Goal: Information Seeking & Learning: Check status

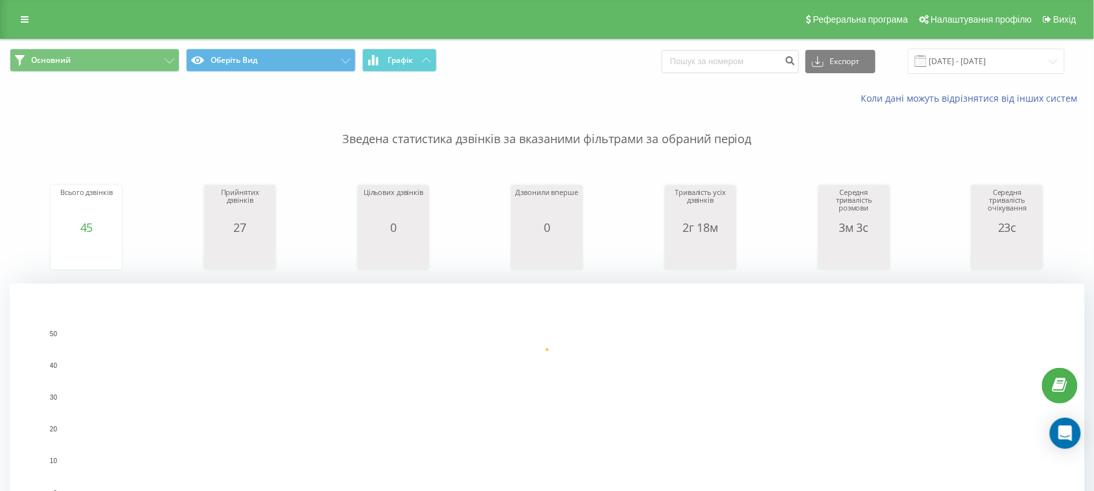
click at [927, 63] on span at bounding box center [921, 61] width 12 height 12
click at [964, 55] on input "[DATE] - [DATE]" at bounding box center [986, 61] width 157 height 25
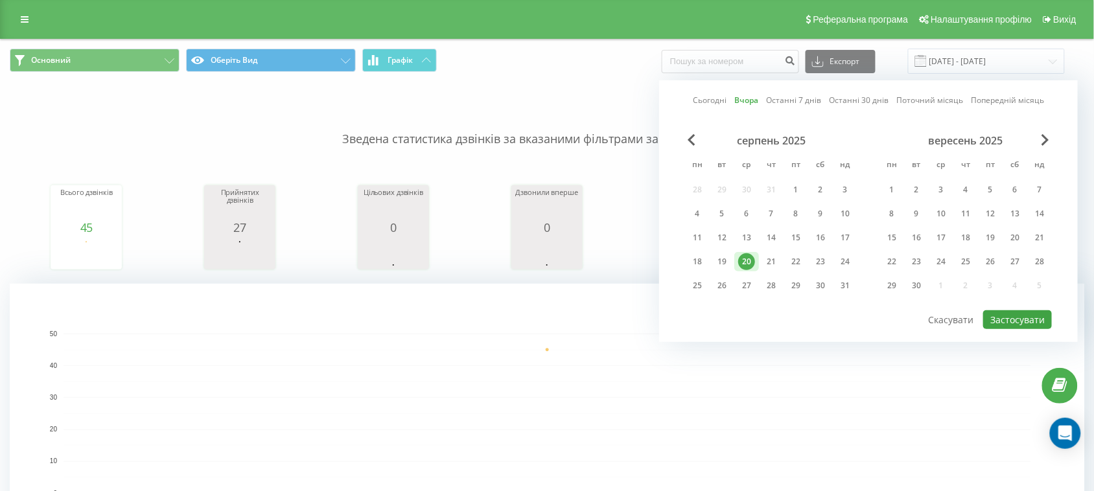
click at [1015, 326] on div "Сьогодні Вчора Останні 7 днів Останні 30 днів Поточний місяць Попередній місяць…" at bounding box center [868, 211] width 419 height 262
click at [1016, 316] on button "Застосувати" at bounding box center [1017, 320] width 69 height 19
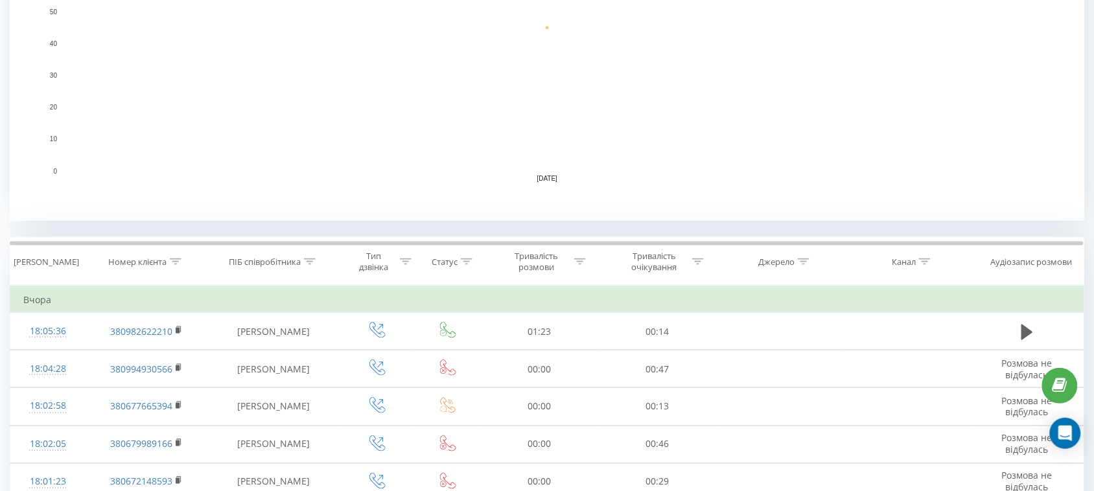
scroll to position [324, 0]
click at [176, 263] on div at bounding box center [176, 260] width 12 height 11
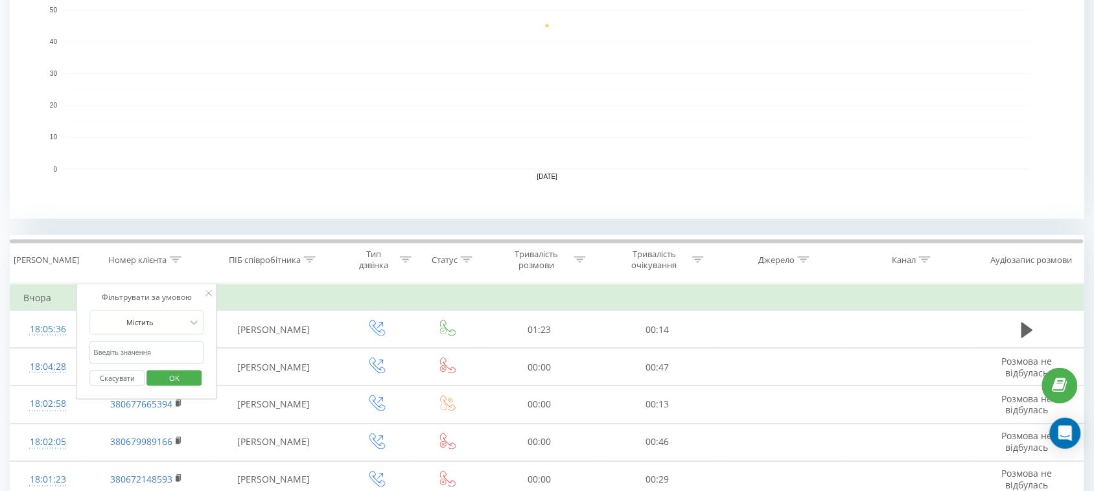
click at [143, 339] on form "Містить Скасувати OK" at bounding box center [146, 352] width 114 height 83
click at [145, 355] on input "text" at bounding box center [146, 353] width 114 height 23
paste input "[PHONE_NUMBER]"
click at [169, 373] on span "OK" at bounding box center [174, 378] width 36 height 20
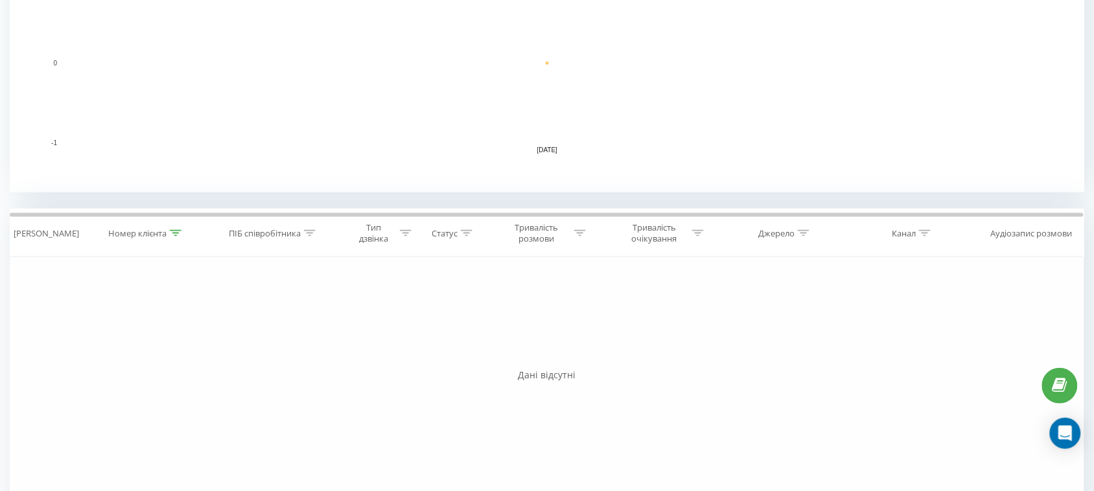
scroll to position [419, 0]
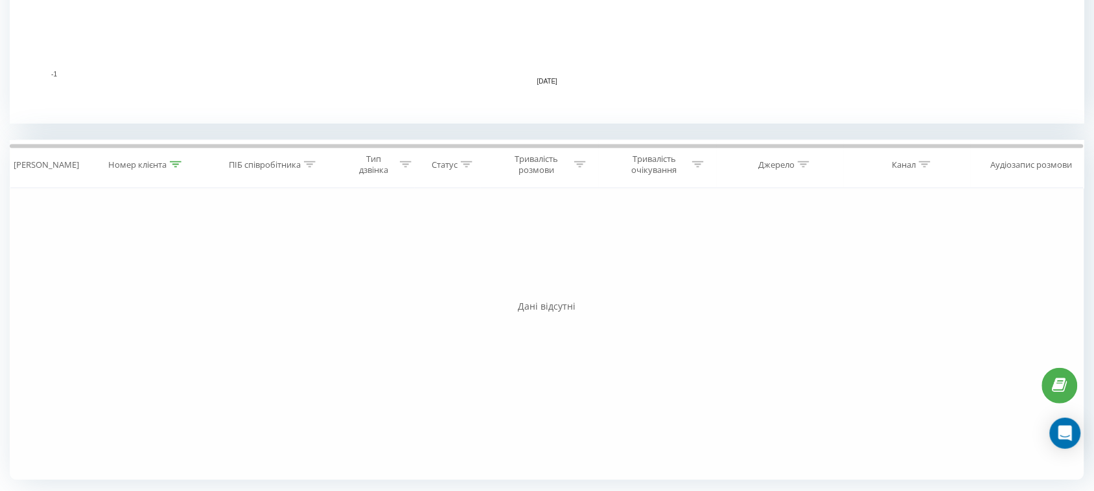
click at [172, 167] on icon at bounding box center [176, 164] width 12 height 6
drag, startPoint x: 104, startPoint y: 260, endPoint x: 56, endPoint y: 261, distance: 48.6
click at [56, 261] on div "Фільтрувати за умовою Містить [PHONE_NUMBER] Скасувати OK Фільтрувати за умовою…" at bounding box center [547, 335] width 1075 height 292
type input "0676575804"
click at [191, 285] on span "OK" at bounding box center [174, 283] width 36 height 20
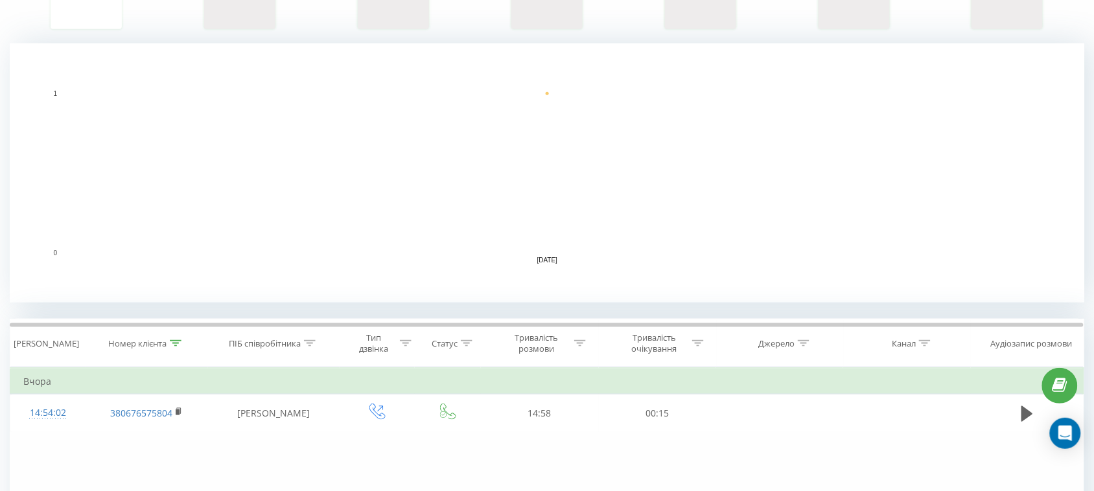
scroll to position [237, 0]
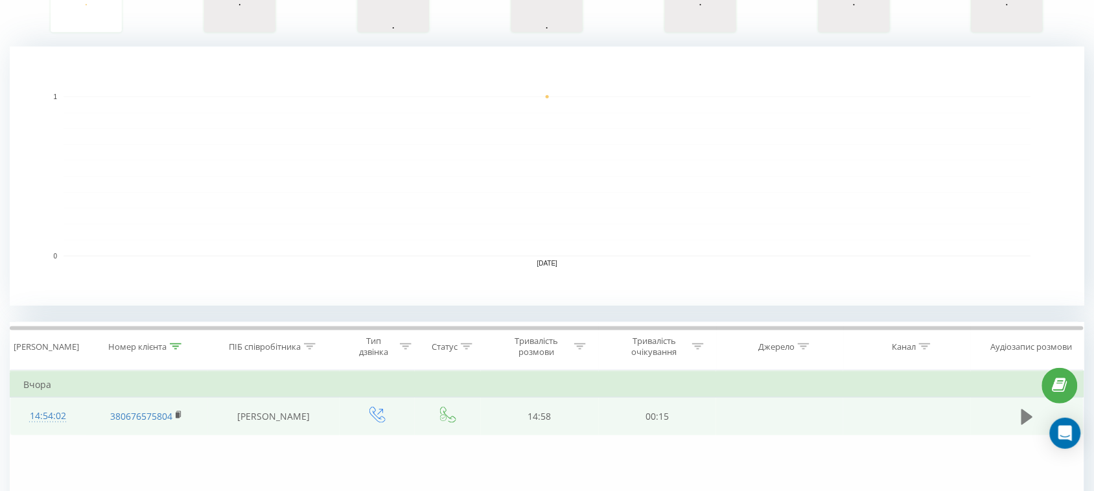
click at [1034, 417] on button at bounding box center [1027, 417] width 19 height 19
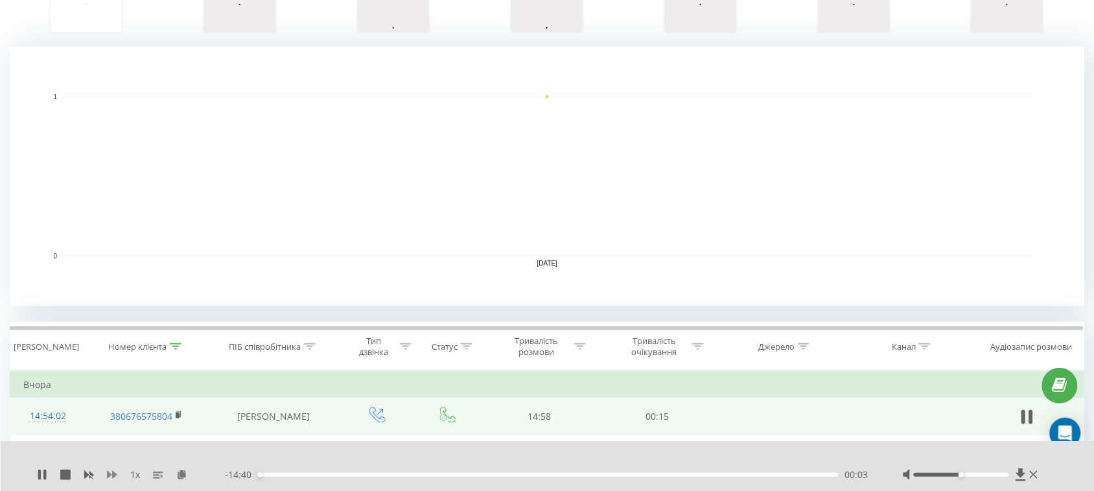
click at [110, 476] on icon at bounding box center [112, 475] width 10 height 8
click at [112, 475] on icon at bounding box center [112, 475] width 10 height 8
click at [302, 471] on div "- 14:35 00:08 00:08" at bounding box center [548, 475] width 646 height 13
click at [305, 474] on div "00:09" at bounding box center [548, 475] width 581 height 4
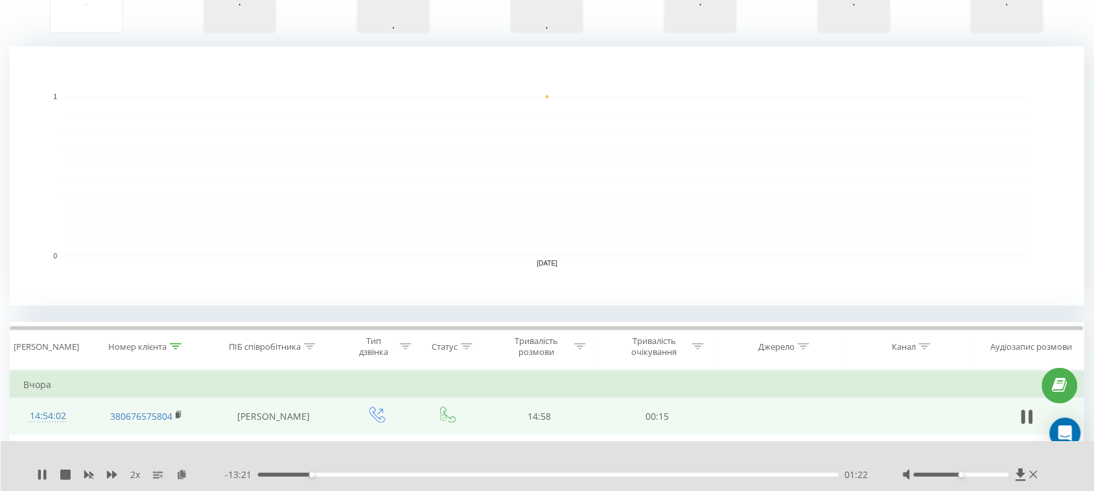
drag, startPoint x: 970, startPoint y: 471, endPoint x: 977, endPoint y: 472, distance: 6.5
click at [977, 472] on div at bounding box center [972, 475] width 138 height 13
drag, startPoint x: 983, startPoint y: 475, endPoint x: 1012, endPoint y: 476, distance: 28.6
click at [1012, 476] on div at bounding box center [972, 475] width 138 height 13
click at [375, 474] on div "02:58" at bounding box center [548, 475] width 581 height 4
